Goal: Obtain resource: Download file/media

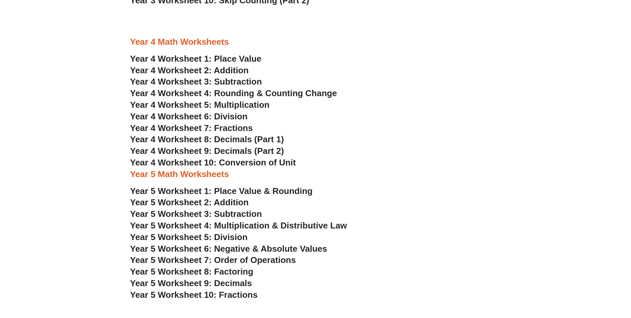
scroll to position [1060, 0]
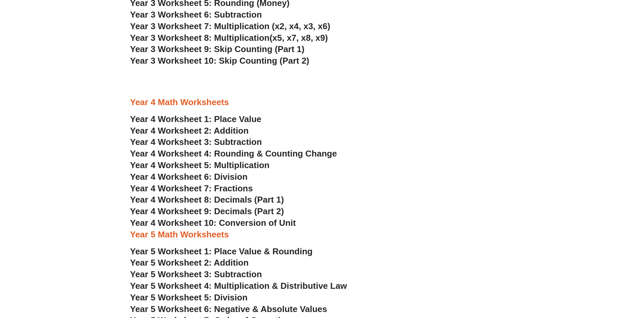
click at [237, 119] on span "Year 4 Worksheet 1: Place Value" at bounding box center [195, 119] width 131 height 10
click at [225, 130] on span "Year 4 Worksheet 2: Addition" at bounding box center [189, 131] width 119 height 10
click at [236, 145] on span "Year 4 Worksheet 3: Subtraction" at bounding box center [196, 142] width 132 height 10
click at [242, 155] on span "Year 4 Worksheet 4: Rounding & Counting Change" at bounding box center [233, 153] width 207 height 10
click at [233, 163] on span "Year 4 Worksheet 5: Multiplication" at bounding box center [199, 165] width 139 height 10
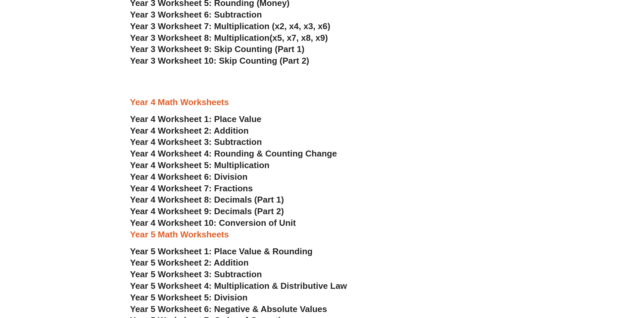
click at [218, 180] on span "Year 4 Worksheet 6: Division" at bounding box center [189, 177] width 118 height 10
click at [221, 188] on span "Year 4 Worksheet 7: Fractions" at bounding box center [191, 188] width 123 height 10
click at [226, 197] on span "Year 4 Worksheet 8: Decimals (Part 1)" at bounding box center [207, 199] width 154 height 10
click at [224, 209] on span "Year 4 Worksheet 9: Decimals (Part 2)" at bounding box center [207, 211] width 154 height 10
click at [194, 222] on span "Year 4 Worksheet 10: Conversion of Unit" at bounding box center [213, 223] width 166 height 10
